Goal: Transaction & Acquisition: Purchase product/service

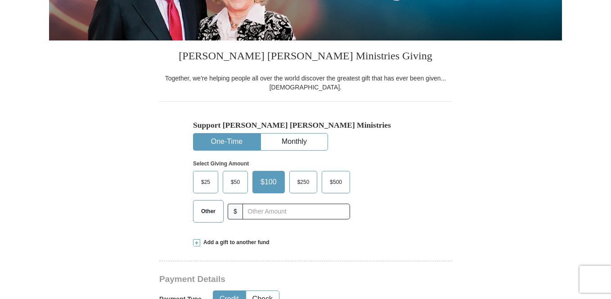
scroll to position [185, 0]
click at [210, 212] on span "Other" at bounding box center [208, 212] width 23 height 14
click at [0, 0] on input "Other" at bounding box center [0, 0] width 0 height 0
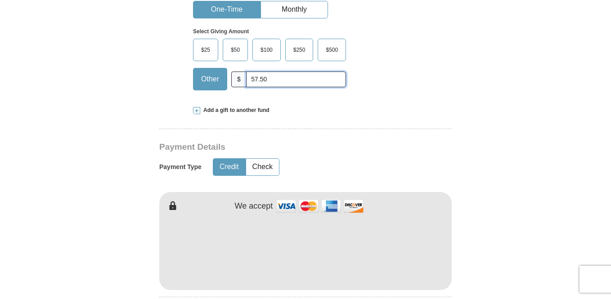
scroll to position [321, 0]
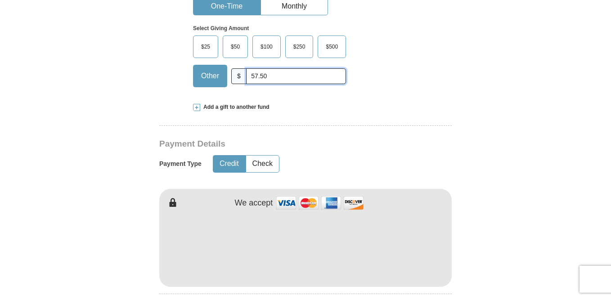
type input "57.50"
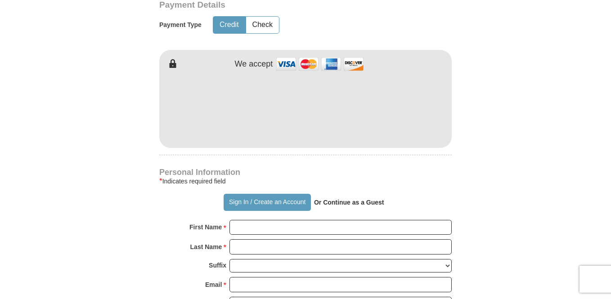
scroll to position [461, 0]
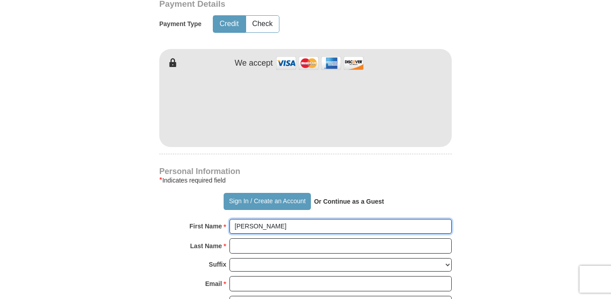
type input "[PERSON_NAME]"
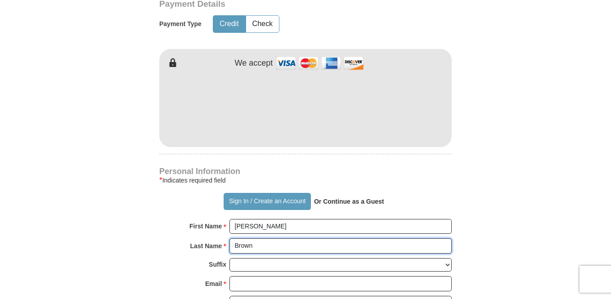
type input "Brown"
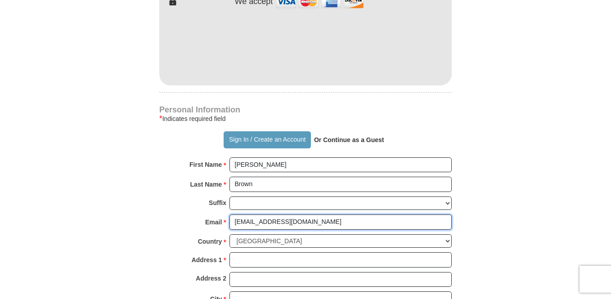
scroll to position [524, 0]
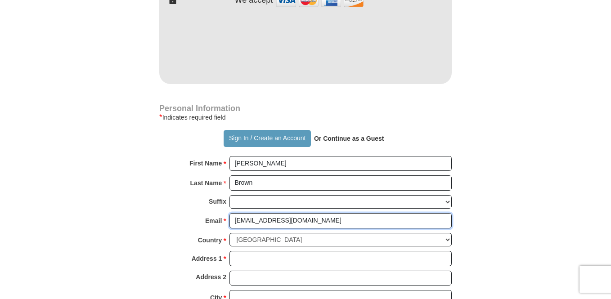
type input "[EMAIL_ADDRESS][DOMAIN_NAME]"
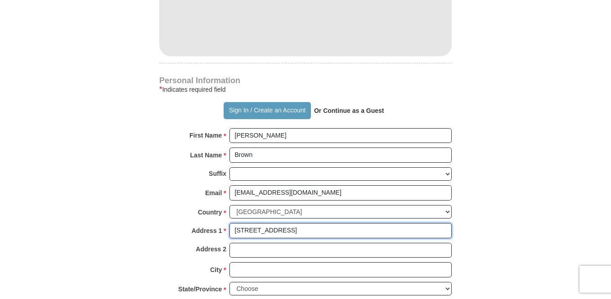
scroll to position [557, 0]
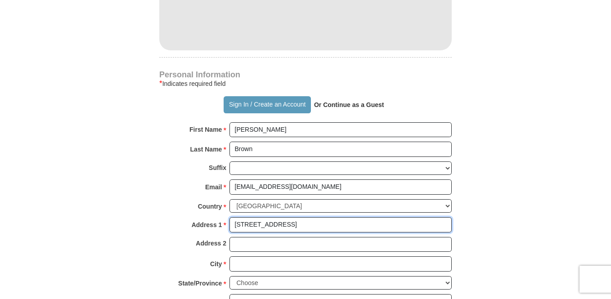
type input "[STREET_ADDRESS]"
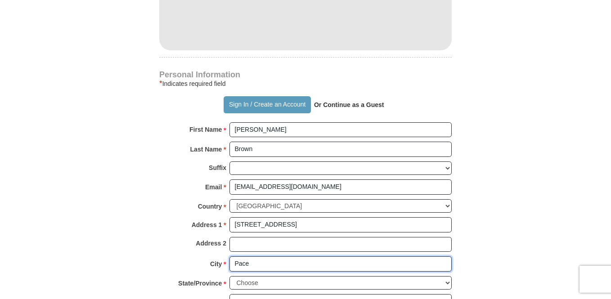
type input "Pace"
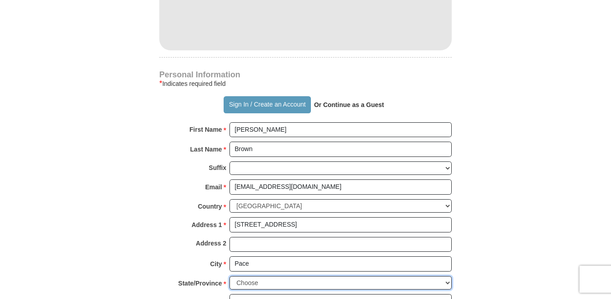
select select "FL"
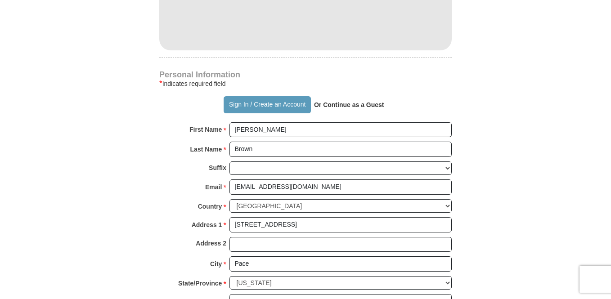
click at [474, 269] on form "Already have an account? Sign in for faster giving. Don't have an account? Crea…" at bounding box center [305, 31] width 513 height 1104
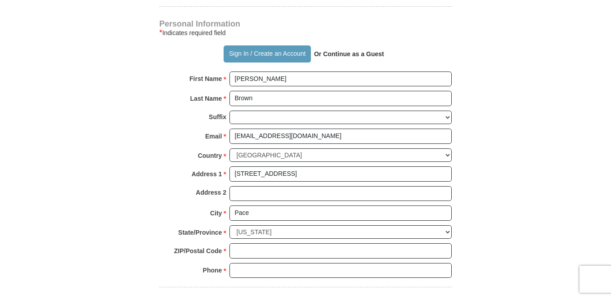
scroll to position [608, 0]
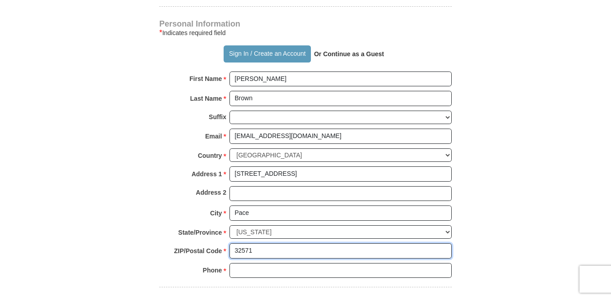
type input "32571"
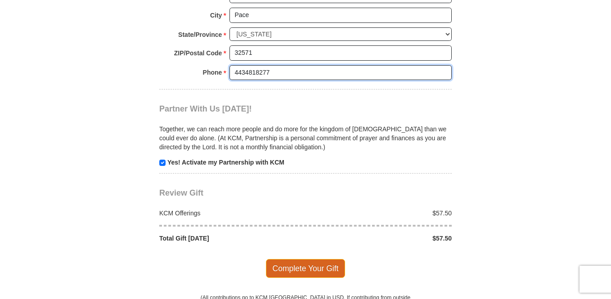
scroll to position [812, 0]
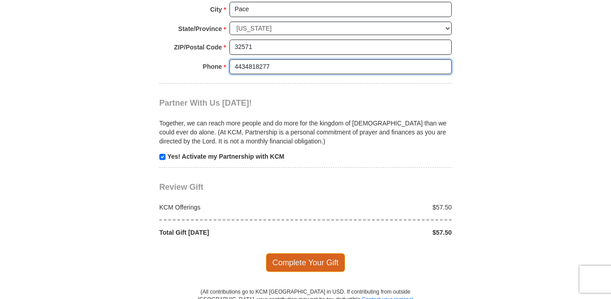
type input "4434818277"
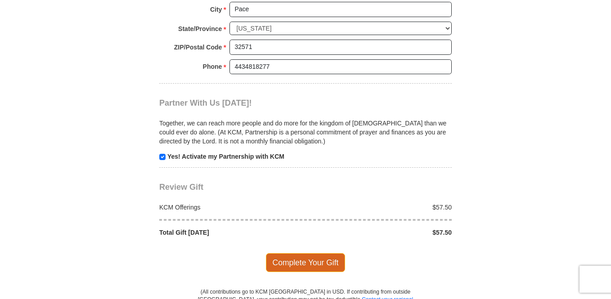
click at [306, 253] on span "Complete Your Gift" at bounding box center [306, 262] width 80 height 19
